Goal: Task Accomplishment & Management: Use online tool/utility

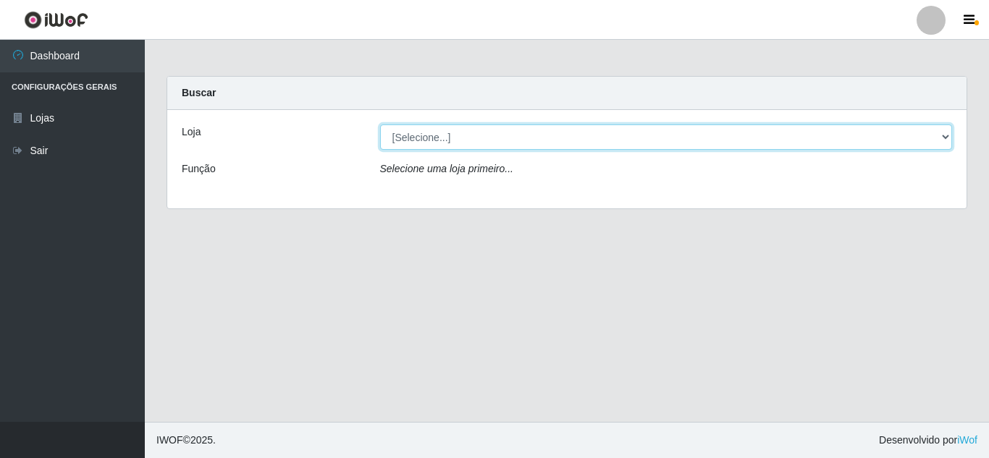
click at [943, 144] on select "[Selecione...] Rede Compras Supermercados - LOJA 5" at bounding box center [666, 137] width 573 height 25
select select "397"
click at [380, 125] on select "[Selecione...] Rede Compras Supermercados - LOJA 5" at bounding box center [666, 137] width 573 height 25
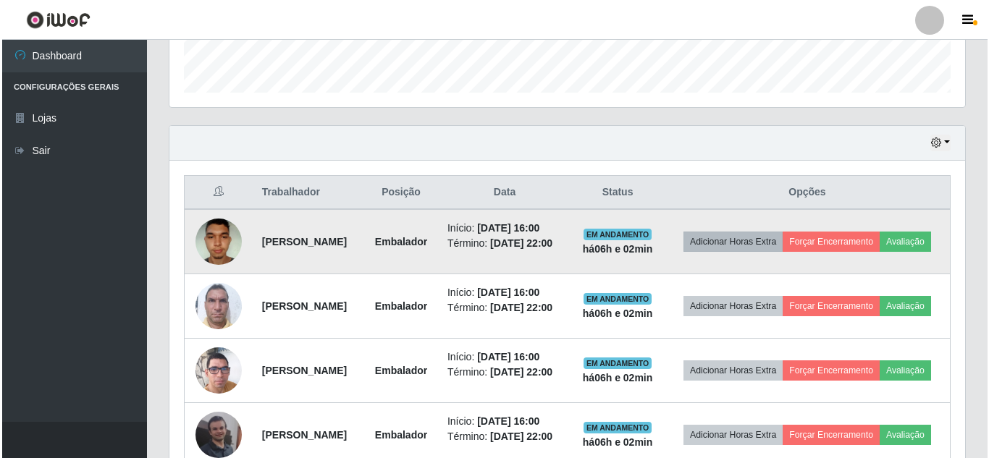
scroll to position [507, 0]
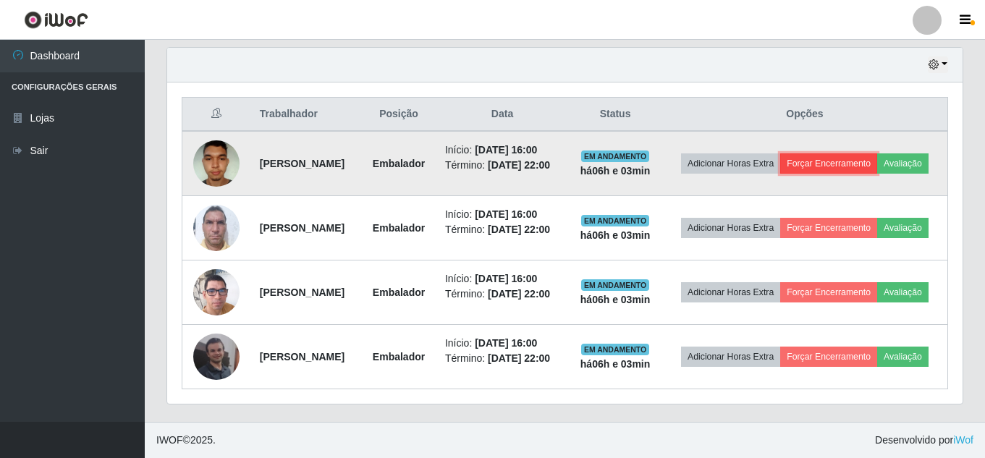
click at [878, 162] on button "Forçar Encerramento" at bounding box center [829, 163] width 97 height 20
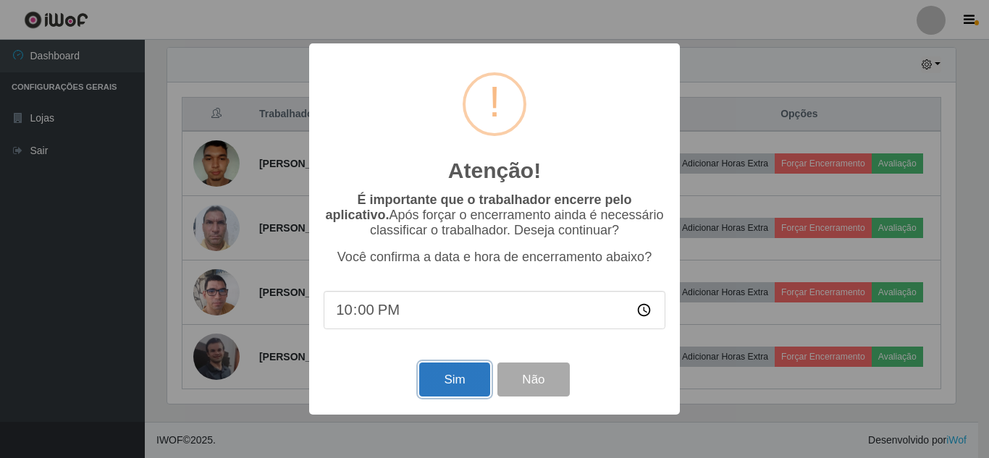
click at [475, 390] on button "Sim" at bounding box center [454, 380] width 70 height 34
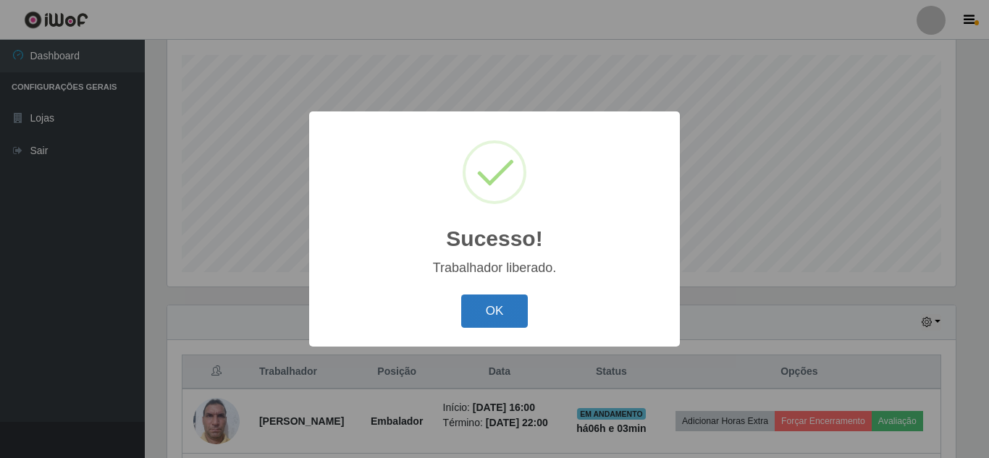
click at [487, 319] on button "OK" at bounding box center [494, 312] width 67 height 34
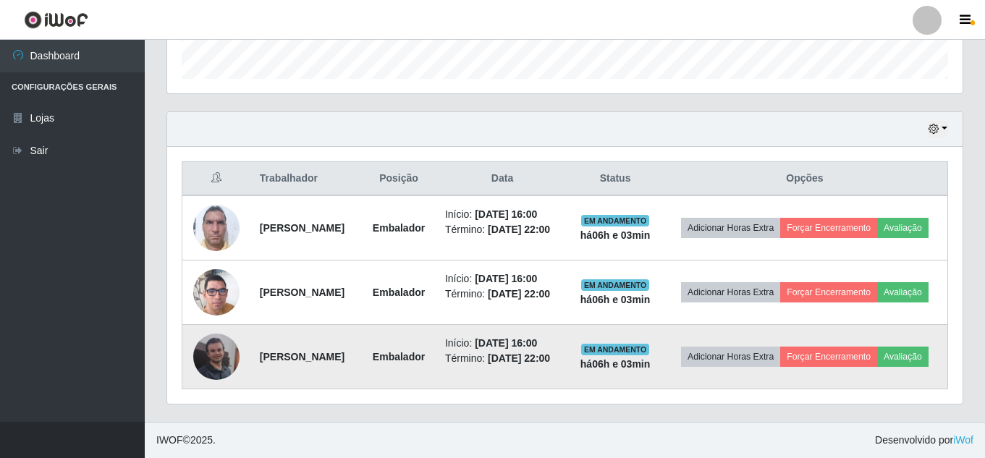
scroll to position [517, 0]
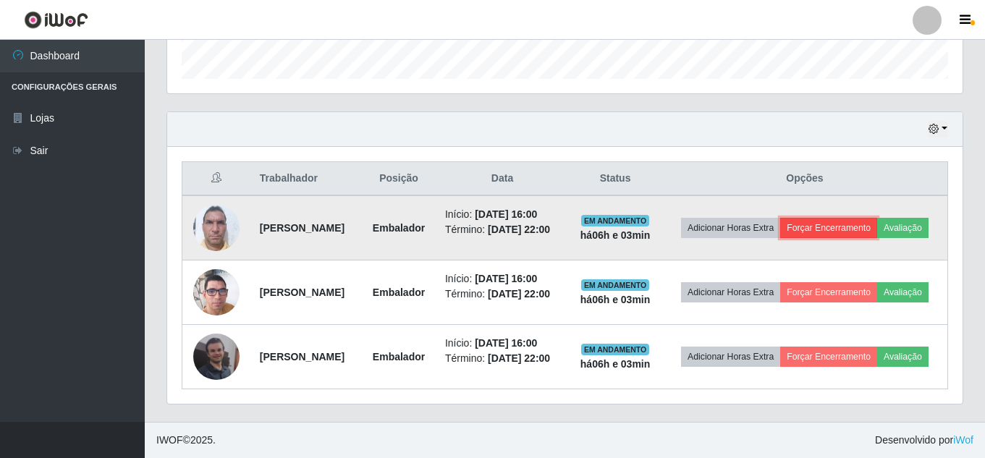
click at [878, 218] on button "Forçar Encerramento" at bounding box center [829, 228] width 97 height 20
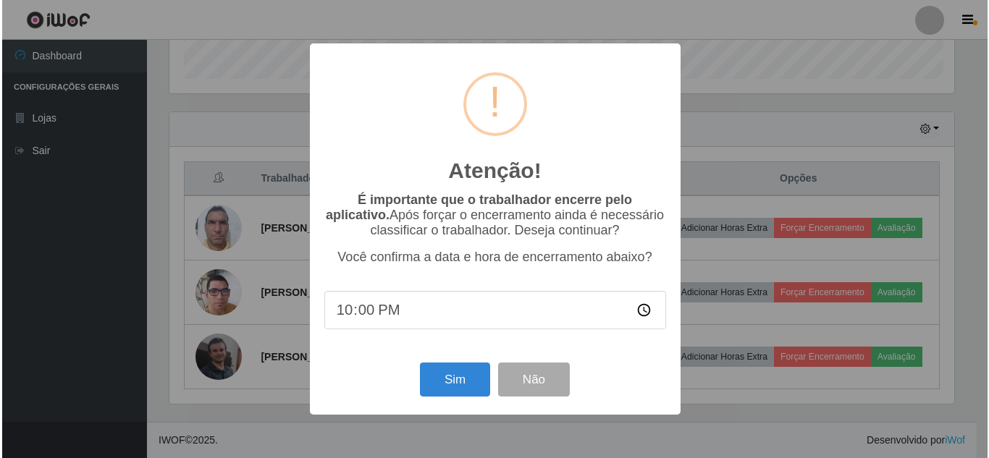
scroll to position [300, 788]
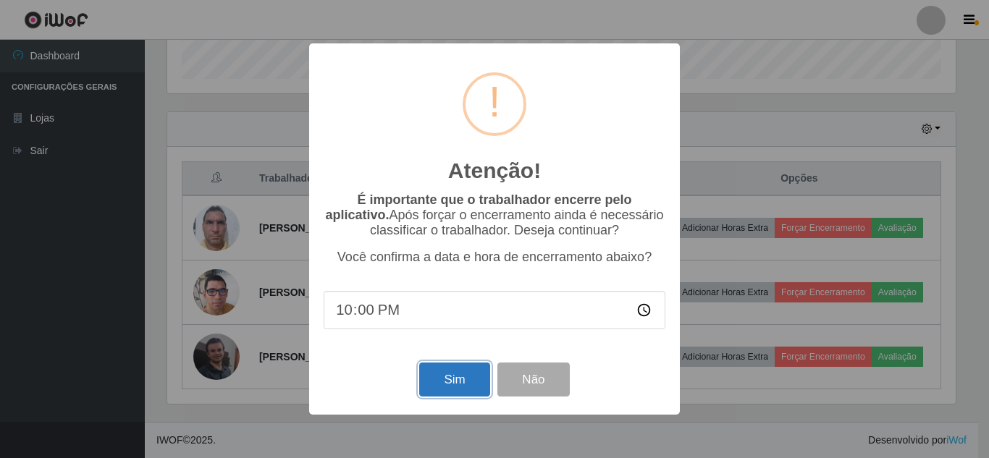
click at [442, 384] on button "Sim" at bounding box center [454, 380] width 70 height 34
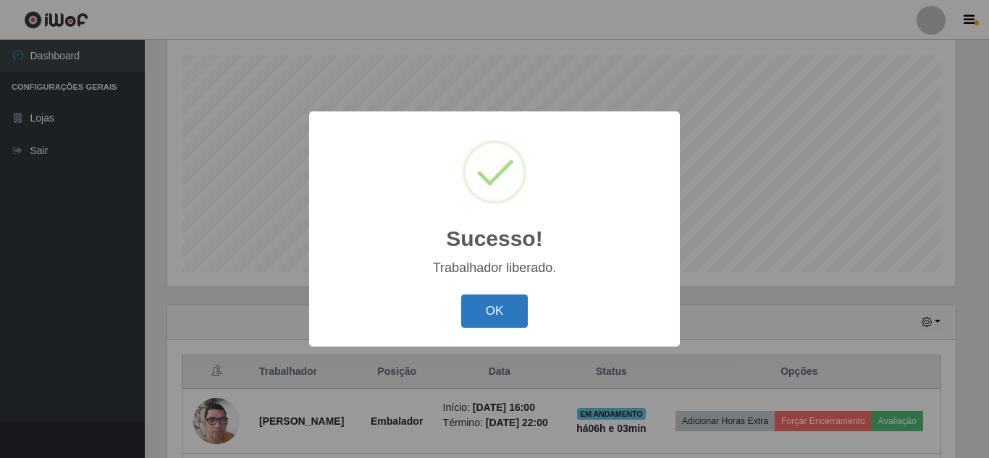
click at [495, 315] on button "OK" at bounding box center [494, 312] width 67 height 34
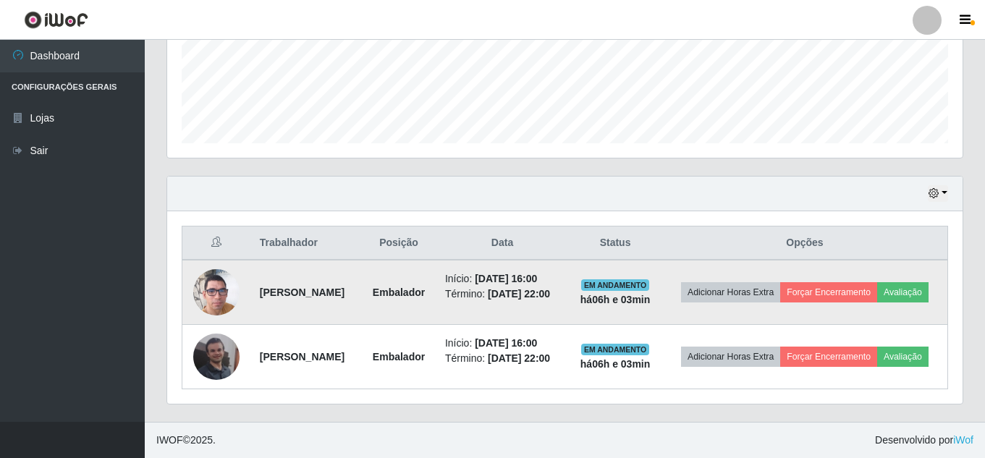
scroll to position [426, 0]
click at [873, 282] on button "Forçar Encerramento" at bounding box center [829, 292] width 97 height 20
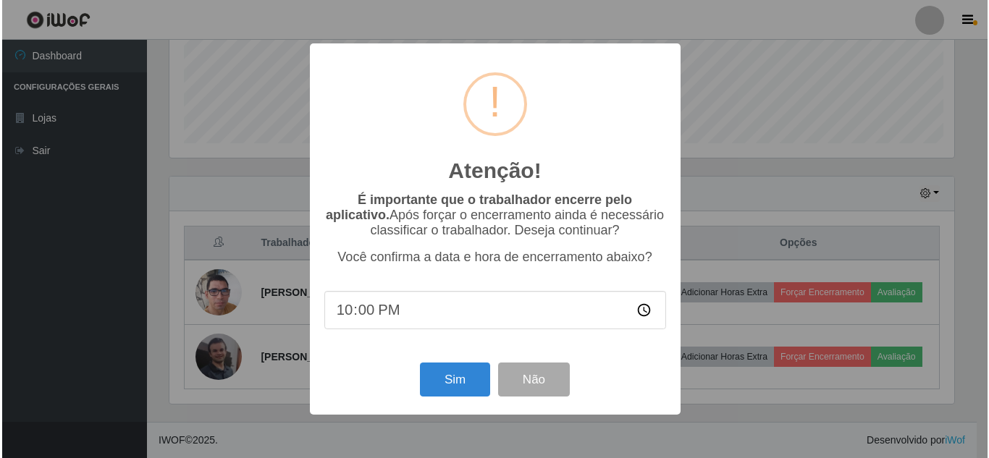
scroll to position [300, 788]
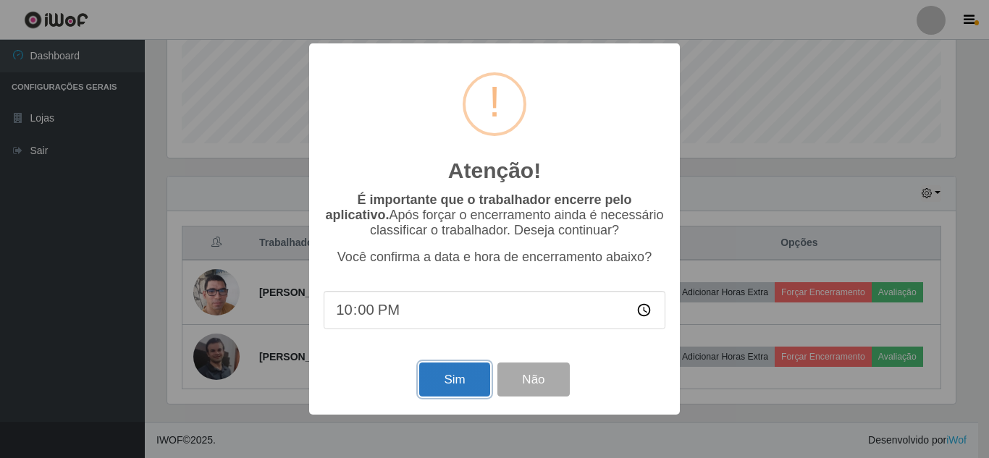
click at [460, 395] on button "Sim" at bounding box center [454, 380] width 70 height 34
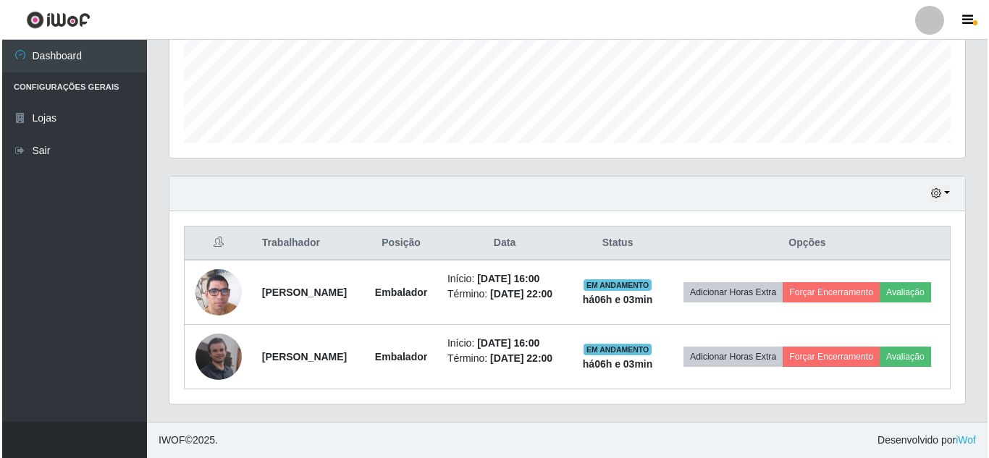
scroll to position [0, 0]
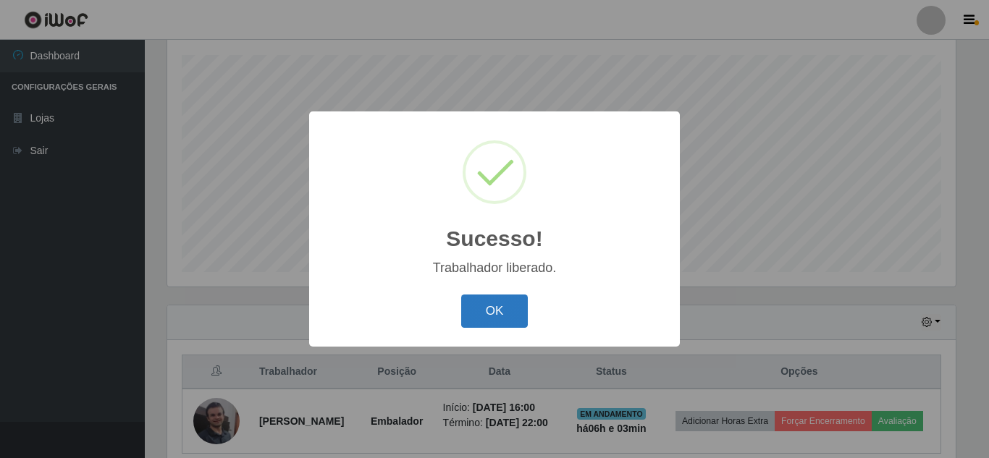
click at [502, 308] on button "OK" at bounding box center [494, 312] width 67 height 34
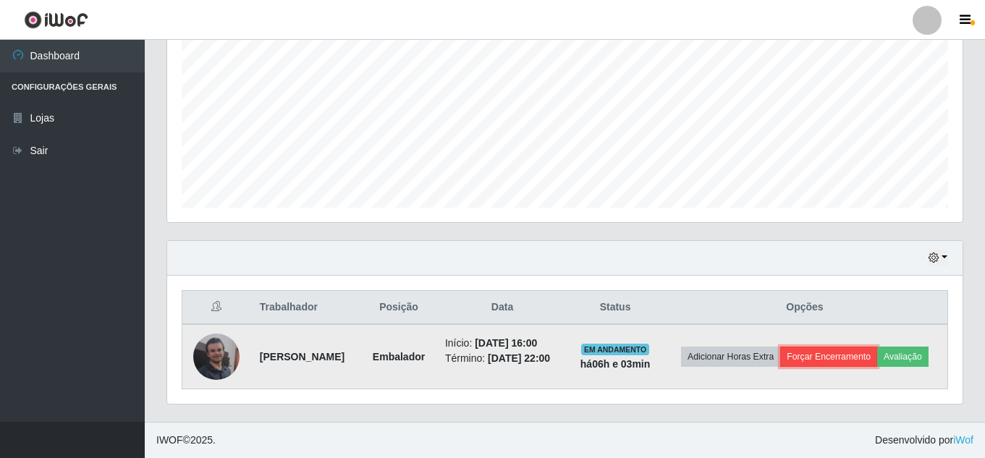
click at [878, 347] on button "Forçar Encerramento" at bounding box center [829, 357] width 97 height 20
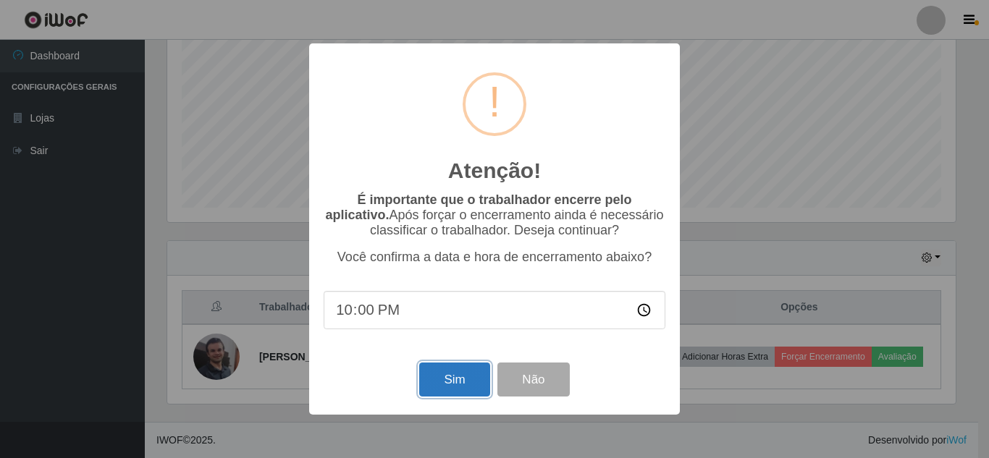
click at [434, 391] on button "Sim" at bounding box center [454, 380] width 70 height 34
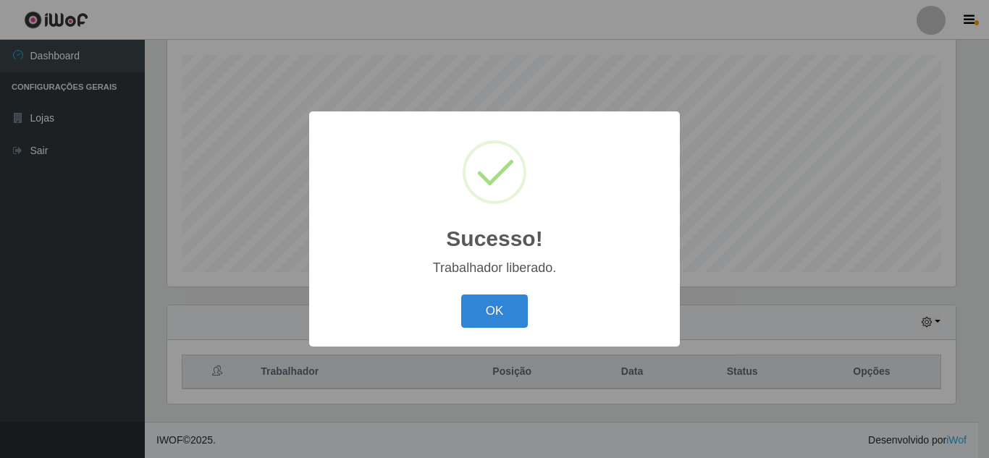
drag, startPoint x: 473, startPoint y: 312, endPoint x: 461, endPoint y: 312, distance: 11.6
click at [473, 312] on button "OK" at bounding box center [494, 312] width 67 height 34
